Goal: Information Seeking & Learning: Learn about a topic

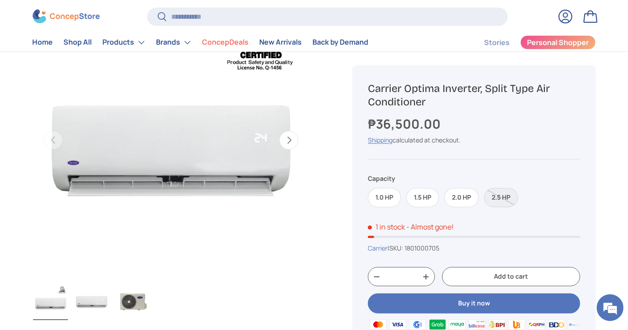
scroll to position [113, 0]
click at [289, 137] on button "Next" at bounding box center [288, 140] width 19 height 19
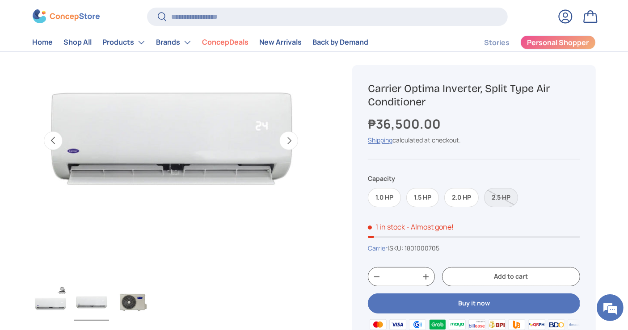
click at [289, 137] on button "Next" at bounding box center [288, 140] width 19 height 19
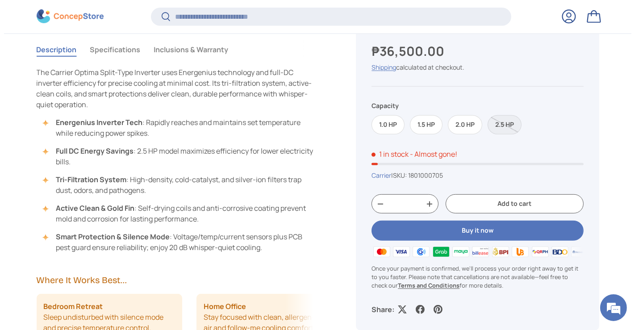
scroll to position [416, 0]
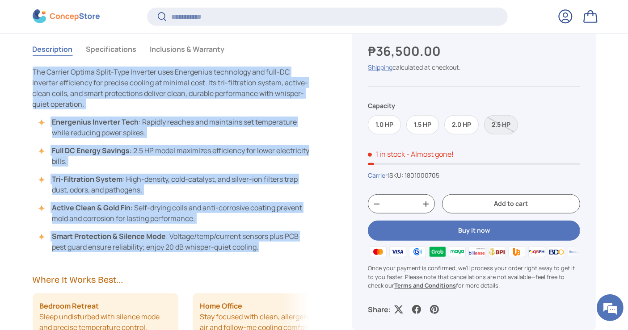
drag, startPoint x: 34, startPoint y: 68, endPoint x: 276, endPoint y: 252, distance: 304.2
click at [276, 252] on div "Description Specifications Inclusions & Warranty The Carrier Optima Split-Type …" at bounding box center [182, 212] width 299 height 355
copy div "The Carrier Optima Split-Type Inverter uses Energenius technology and full-DC i…"
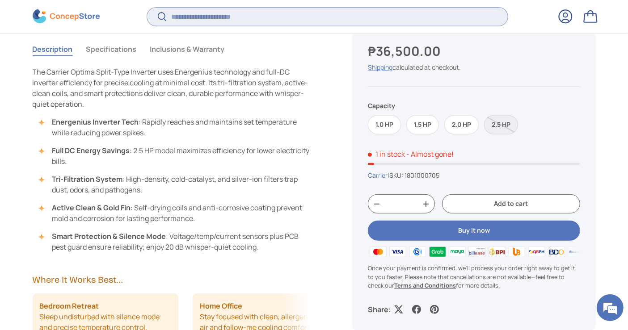
click at [200, 18] on input "Search" at bounding box center [327, 17] width 360 height 18
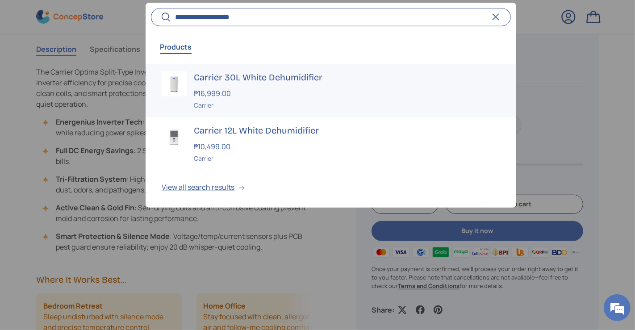
type input "**********"
click at [207, 101] on div "Carrier" at bounding box center [347, 105] width 307 height 9
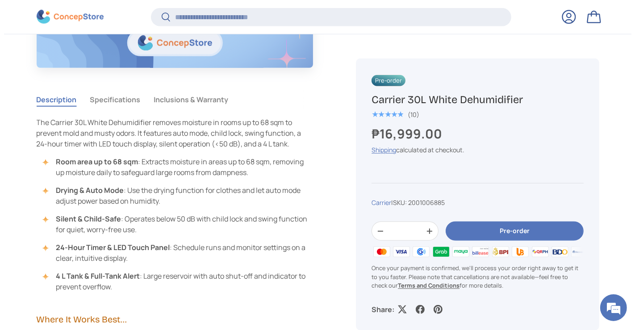
scroll to position [818, 0]
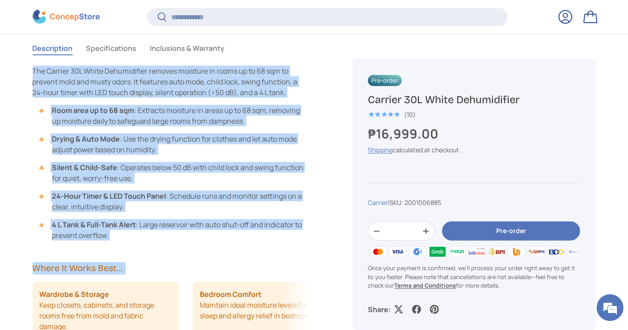
drag, startPoint x: 302, startPoint y: 87, endPoint x: 23, endPoint y: 68, distance: 280.0
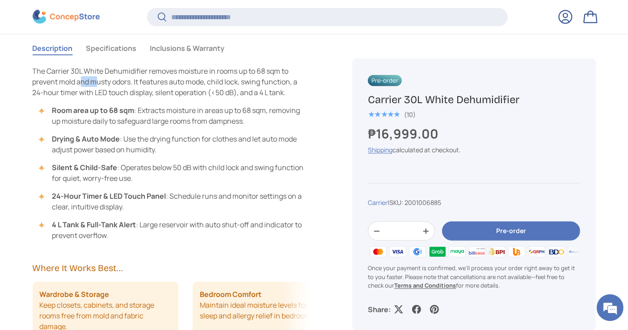
click at [97, 86] on span "The Carrier 30L White Dehumidifier removes moisture in rooms up to 68 sqm to pr…" at bounding box center [165, 81] width 265 height 31
click at [46, 82] on span "The Carrier 30L White Dehumidifier removes moisture in rooms up to 68 sqm to pr…" at bounding box center [165, 81] width 265 height 31
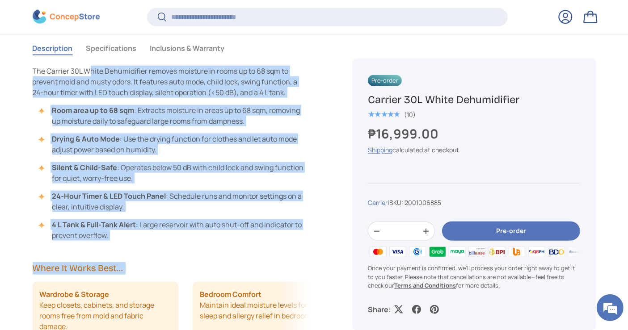
drag, startPoint x: 29, startPoint y: 72, endPoint x: 88, endPoint y: 71, distance: 58.6
click at [133, 90] on span "The Carrier 30L White Dehumidifier removes moisture in rooms up to 68 sqm to pr…" at bounding box center [165, 81] width 265 height 31
click at [293, 93] on p "The Carrier 30L White Dehumidifier removes moisture in rooms up to 68 sqm to pr…" at bounding box center [171, 82] width 277 height 32
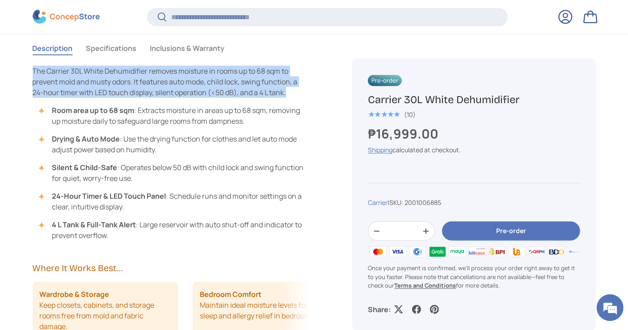
drag, startPoint x: 291, startPoint y: 94, endPoint x: 33, endPoint y: 69, distance: 259.5
click at [33, 69] on p "The Carrier 30L White Dehumidifier removes moisture in rooms up to 68 sqm to pr…" at bounding box center [171, 82] width 277 height 32
copy span "The Carrier 30L White Dehumidifier removes moisture in rooms up to 68 sqm to pr…"
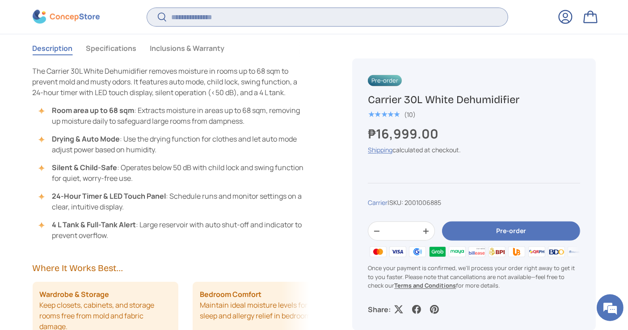
click at [268, 26] on input "Search" at bounding box center [327, 17] width 360 height 18
type input "**********"
click at [147, 7] on button "Search" at bounding box center [157, 17] width 20 height 21
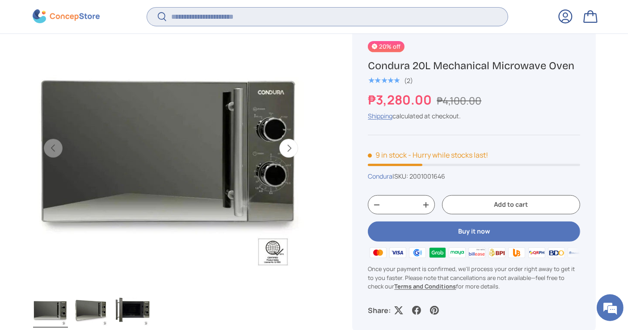
click at [245, 19] on input "Search" at bounding box center [327, 17] width 360 height 18
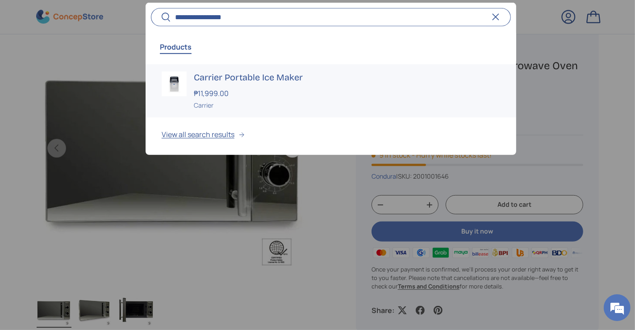
type input "**********"
click at [211, 94] on strong "₱11,999.00" at bounding box center [212, 93] width 37 height 10
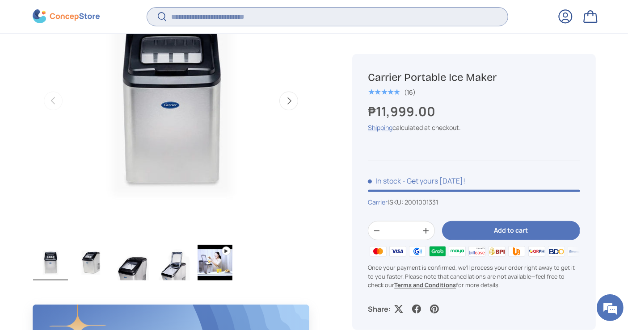
click at [317, 22] on input "Search" at bounding box center [327, 17] width 360 height 18
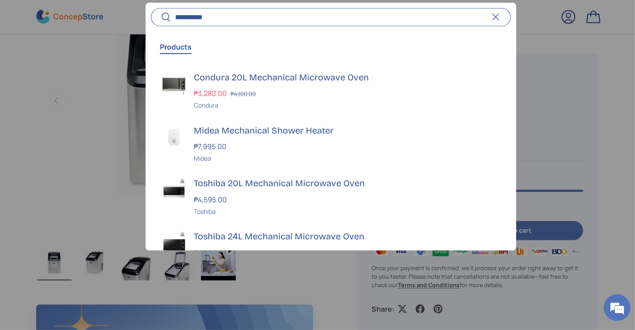
click at [317, 22] on input "**********" at bounding box center [331, 17] width 360 height 18
type input "**********"
click at [263, 78] on h3 "Condura 20L Mechanical Microwave Oven" at bounding box center [347, 77] width 307 height 13
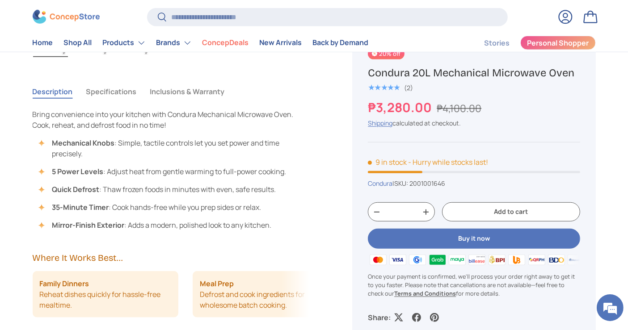
scroll to position [634, 0]
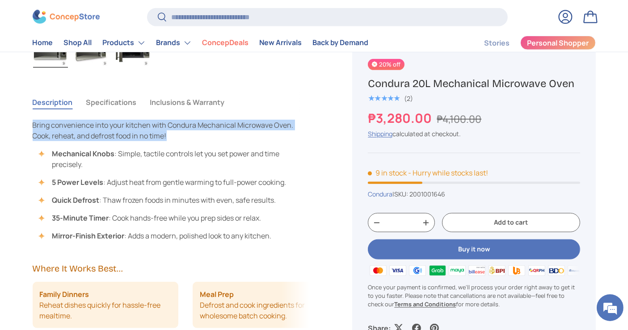
drag, startPoint x: 33, startPoint y: 123, endPoint x: 184, endPoint y: 138, distance: 151.3
click at [184, 138] on p "Bring convenience into your kitchen with Condura Mechanical Microwave Oven. Coo…" at bounding box center [171, 130] width 277 height 21
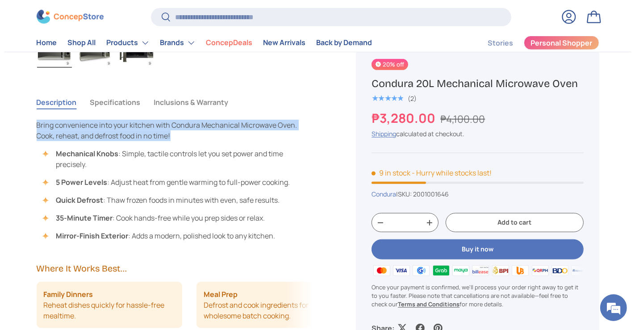
scroll to position [0, 0]
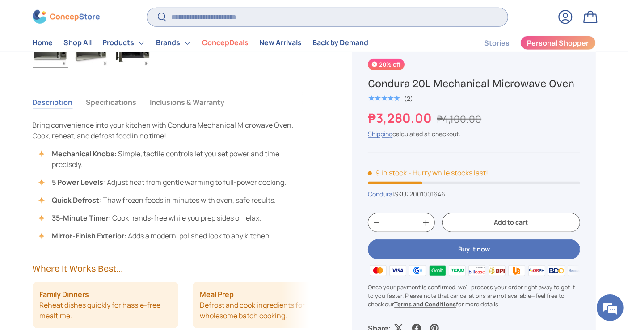
click at [337, 25] on input "Search" at bounding box center [327, 17] width 360 height 18
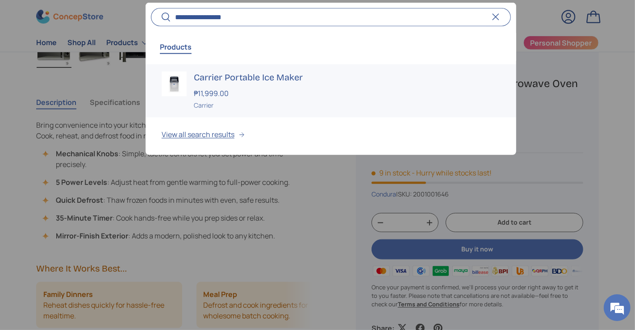
type input "**********"
click at [226, 89] on strong "₱11,999.00" at bounding box center [212, 93] width 37 height 10
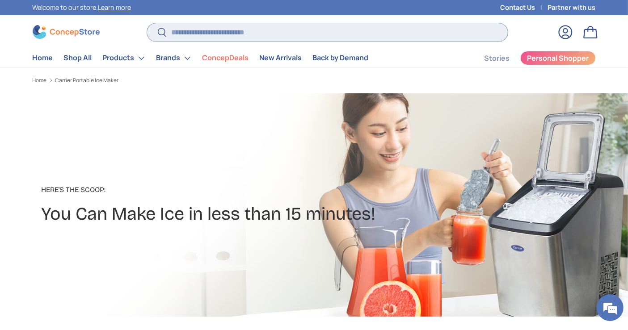
click at [266, 35] on input "Search" at bounding box center [327, 32] width 360 height 18
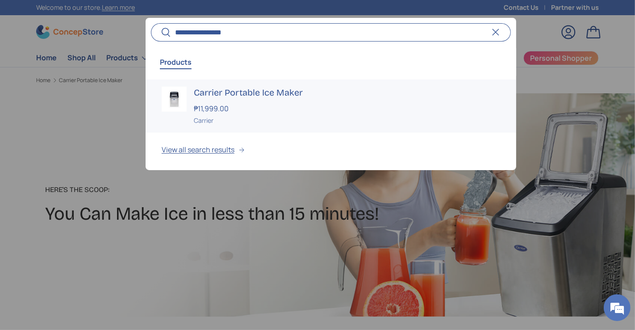
type input "**********"
click at [232, 97] on h3 "Carrier Portable Ice Maker" at bounding box center [347, 93] width 307 height 13
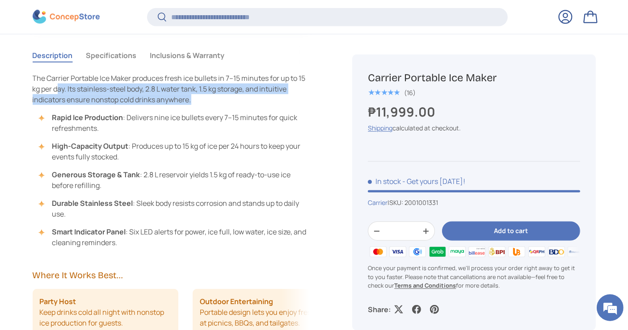
drag, startPoint x: 198, startPoint y: 100, endPoint x: 57, endPoint y: 84, distance: 142.6
click at [57, 84] on p "The Carrier Portable Ice Maker produces fresh ice bullets in 7–15 minutes for u…" at bounding box center [171, 89] width 277 height 32
